Goal: Transaction & Acquisition: Purchase product/service

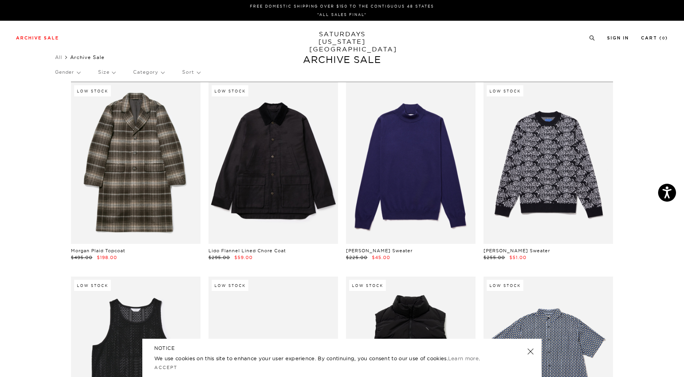
click at [358, 34] on link "SATURDAYS NEW YORK CITY" at bounding box center [342, 41] width 66 height 23
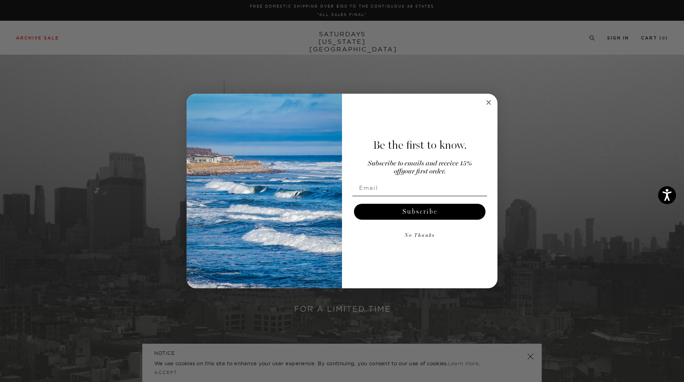
click at [490, 100] on circle "Close dialog" at bounding box center [488, 102] width 9 height 9
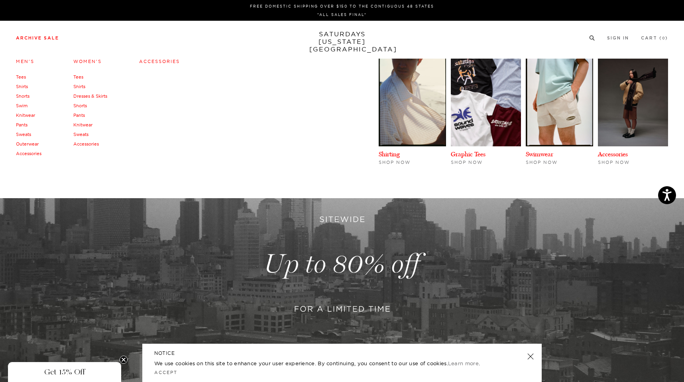
click at [22, 85] on link "Shirts" at bounding box center [22, 87] width 12 height 6
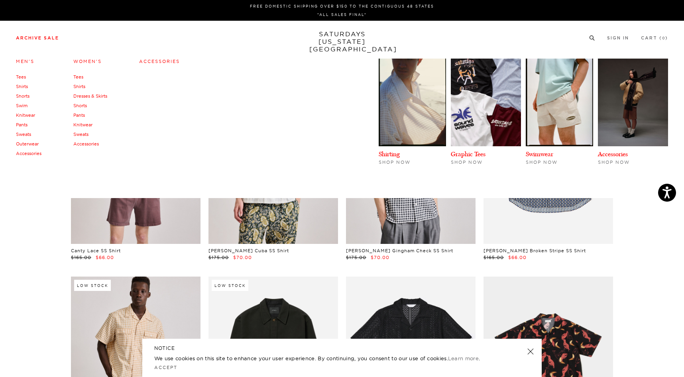
click at [28, 143] on link "Outerwear" at bounding box center [27, 144] width 23 height 6
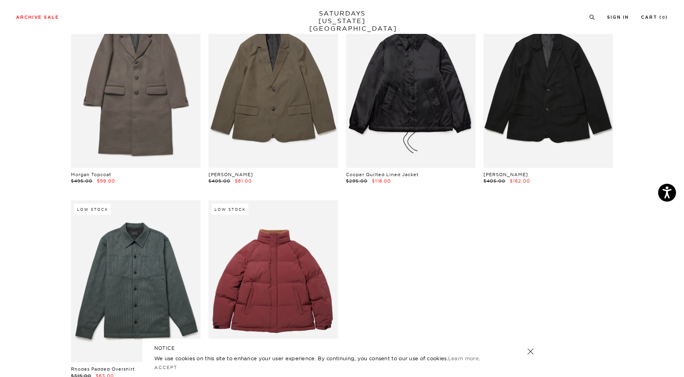
scroll to position [1258, 0]
